Goal: Information Seeking & Learning: Learn about a topic

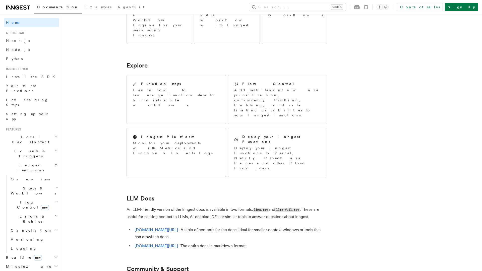
scroll to position [369, 0]
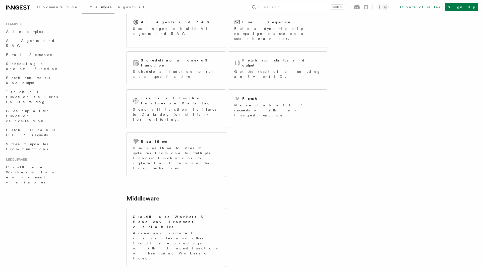
scroll to position [47, 0]
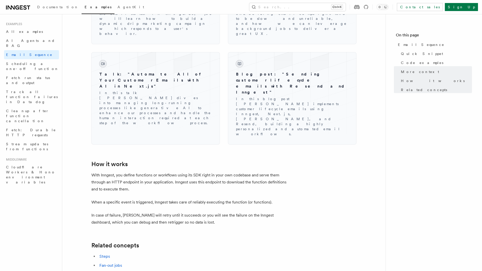
scroll to position [731, 0]
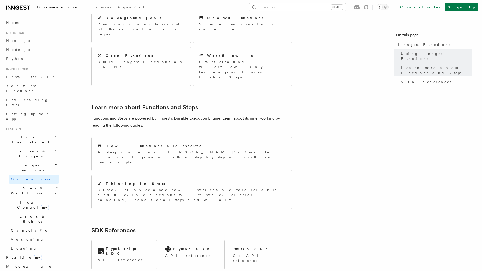
scroll to position [328, 0]
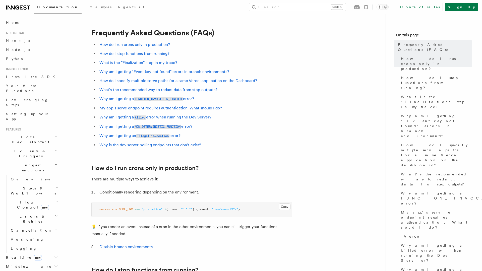
scroll to position [897, 0]
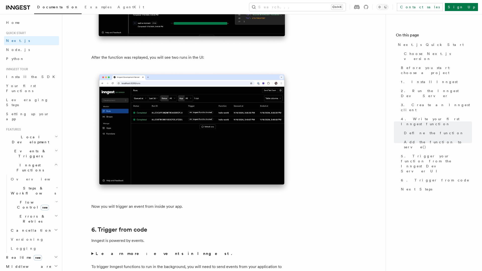
scroll to position [3109, 0]
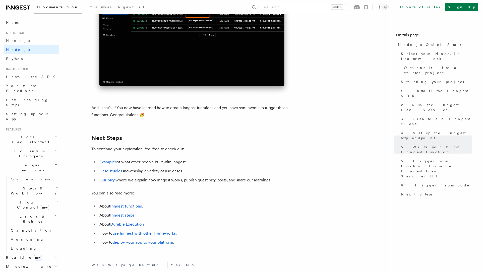
scroll to position [3111, 0]
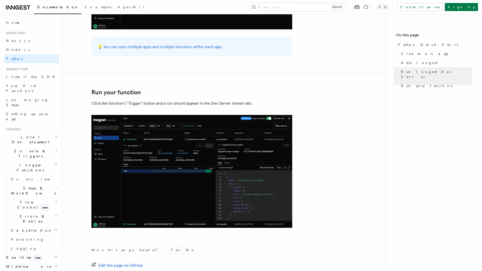
scroll to position [998, 0]
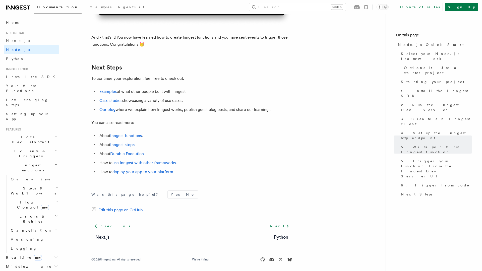
scroll to position [3111, 0]
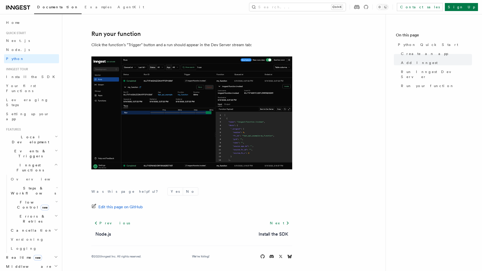
scroll to position [980, 0]
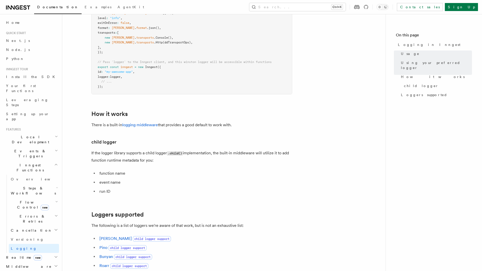
scroll to position [659, 0]
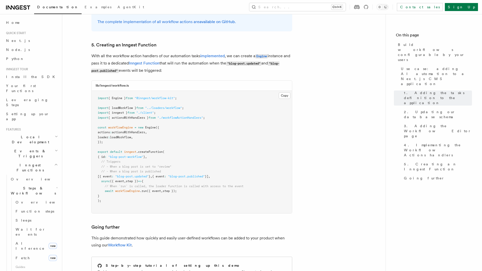
scroll to position [2187, 0]
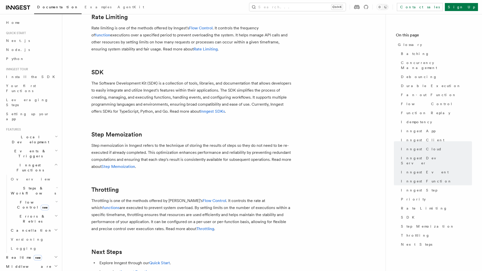
scroll to position [1097, 0]
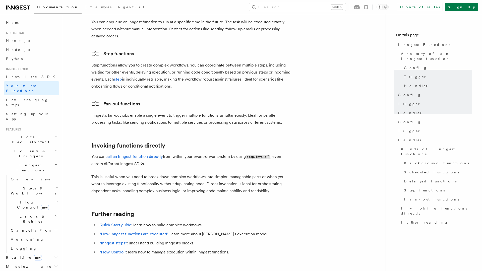
scroll to position [959, 0]
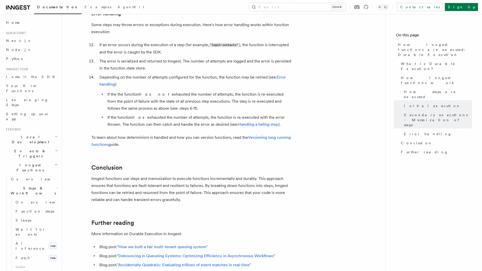
scroll to position [917, 0]
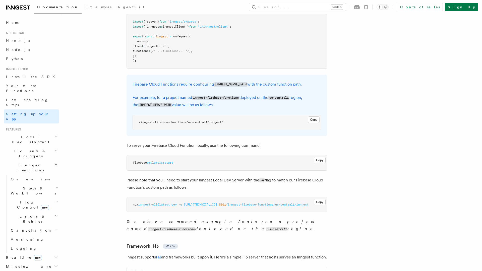
scroll to position [2439, 0]
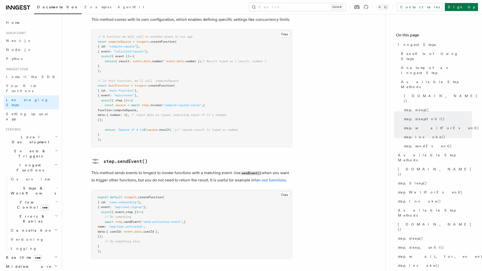
scroll to position [1053, 0]
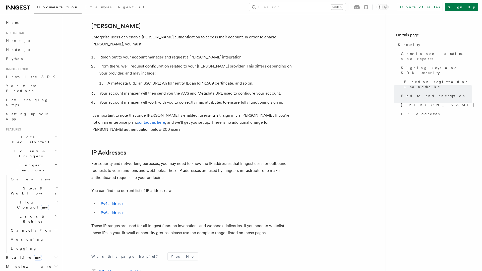
scroll to position [591, 0]
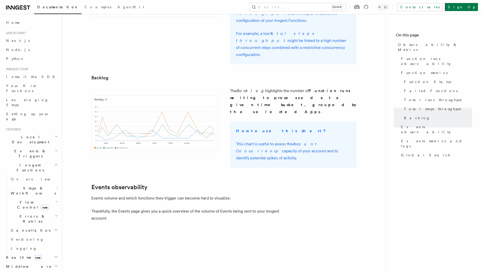
scroll to position [96, 0]
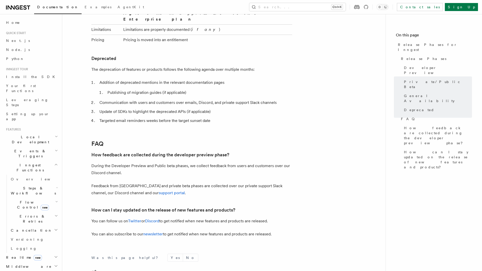
scroll to position [815, 0]
